Goal: Complete application form

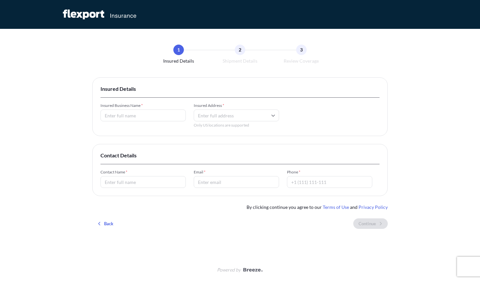
click at [237, 52] on div "2" at bounding box center [240, 50] width 11 height 11
click at [134, 116] on input "Insured Business Name *" at bounding box center [142, 116] width 85 height 12
type input "eddy"
click at [243, 111] on input "Insured Address *" at bounding box center [236, 116] width 85 height 12
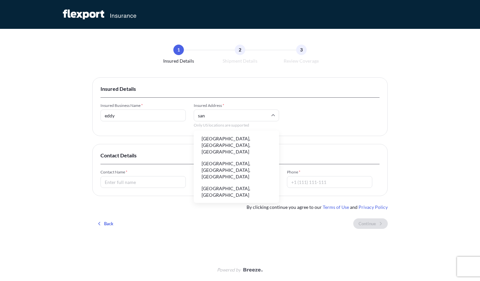
click at [219, 145] on li "[GEOGRAPHIC_DATA], [GEOGRAPHIC_DATA], [GEOGRAPHIC_DATA]" at bounding box center [236, 146] width 80 height 24
type input "[GEOGRAPHIC_DATA], [GEOGRAPHIC_DATA], [GEOGRAPHIC_DATA]"
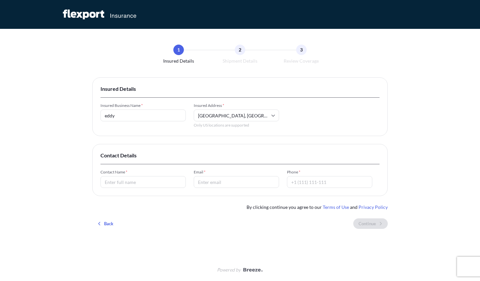
click at [128, 189] on div "Contact Details Contact Name * Email * Phone *" at bounding box center [240, 170] width 296 height 52
click at [128, 184] on input "Contact Name *" at bounding box center [142, 182] width 85 height 12
type input "azi"
click at [207, 186] on input "Email *" at bounding box center [236, 182] width 85 height 12
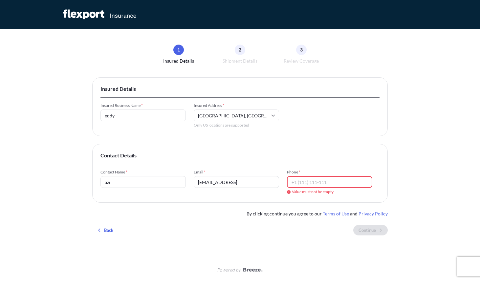
click at [238, 184] on input "[EMAIL_ADDRESS]" at bounding box center [236, 182] width 85 height 12
type input "[EMAIL_ADDRESS][DOMAIN_NAME]"
click at [307, 183] on input "Phone *" at bounding box center [329, 182] width 85 height 12
type input "111"
click at [349, 241] on div "1 Insured Details 2 Shipment Details 3 Review Coverage Insured Details Insured …" at bounding box center [240, 144] width 296 height 230
